Goal: Information Seeking & Learning: Learn about a topic

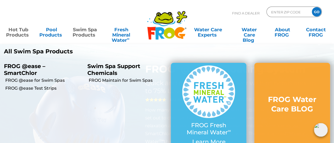
click at [89, 34] on link "Swim Spa Products" at bounding box center [85, 30] width 26 height 11
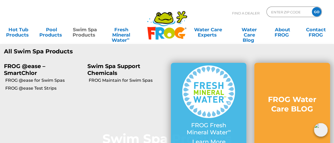
click at [100, 73] on p "Swim Spa Support Chemicals" at bounding box center [124, 69] width 75 height 13
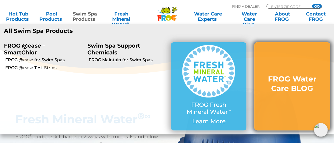
scroll to position [237, 0]
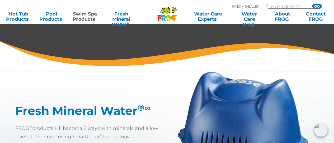
click at [144, 138] on p "FROG ® products kill bacteria 2 ways with minerals and a low level of chlorine …" at bounding box center [91, 132] width 152 height 17
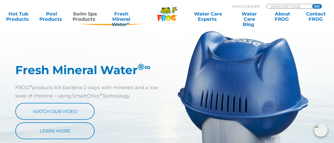
scroll to position [290, 0]
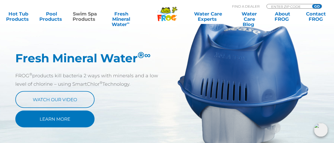
click at [48, 119] on link "Learn More" at bounding box center [54, 119] width 79 height 17
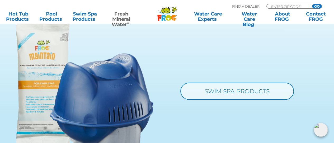
scroll to position [527, 0]
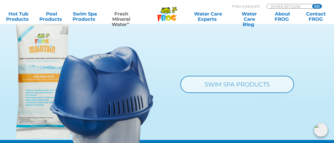
click at [279, 85] on link "SWIM SPA PRODUCTS" at bounding box center [236, 84] width 113 height 17
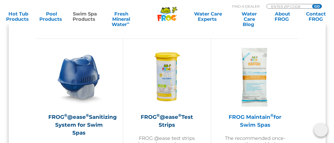
scroll to position [475, 0]
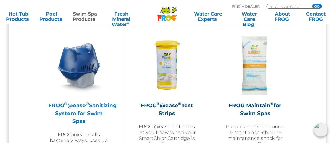
click at [58, 116] on h2 "FROG ® @ease ® Sanitizing System for Swim Spas" at bounding box center [78, 114] width 61 height 24
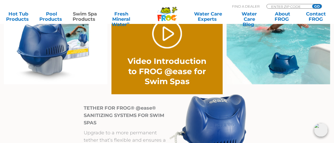
scroll to position [396, 0]
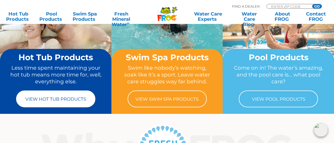
scroll to position [53, 0]
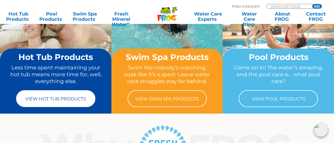
click at [60, 103] on link "View Hot Tub Products" at bounding box center [55, 98] width 79 height 17
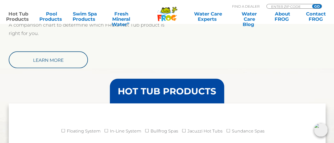
scroll to position [475, 0]
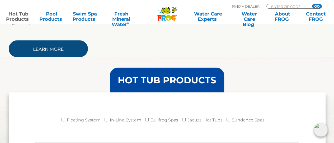
click at [53, 52] on link "Learn More" at bounding box center [48, 48] width 79 height 17
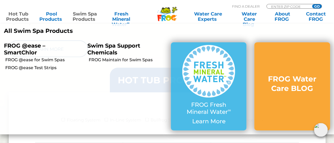
click at [36, 44] on p "FROG @ease – SmartChlor" at bounding box center [41, 48] width 75 height 13
click at [22, 47] on p "FROG @ease – SmartChlor" at bounding box center [41, 48] width 75 height 13
click at [84, 14] on link "Swim Spa Products" at bounding box center [85, 16] width 26 height 11
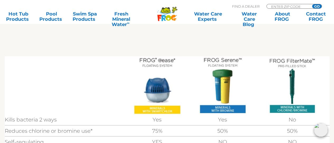
scroll to position [158, 0]
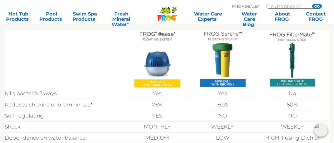
click at [152, 83] on img at bounding box center [157, 59] width 48 height 59
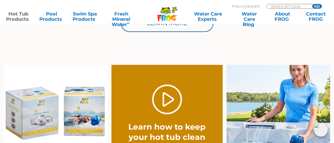
scroll to position [396, 0]
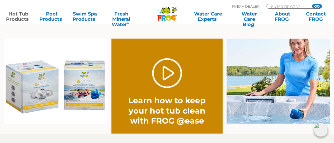
click at [86, 92] on img at bounding box center [55, 81] width 103 height 85
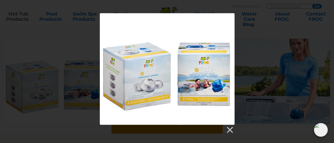
click at [204, 87] on div at bounding box center [167, 69] width 135 height 112
click at [228, 132] on link at bounding box center [229, 130] width 8 height 8
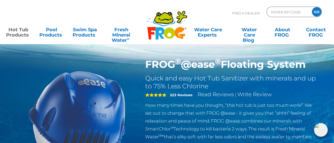
scroll to position [0, 0]
